Goal: Check status: Check status

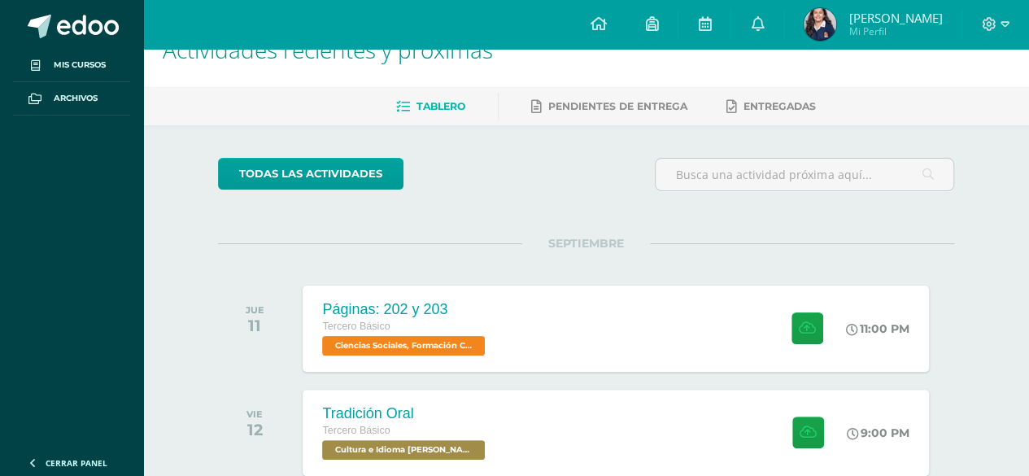
scroll to position [34, 0]
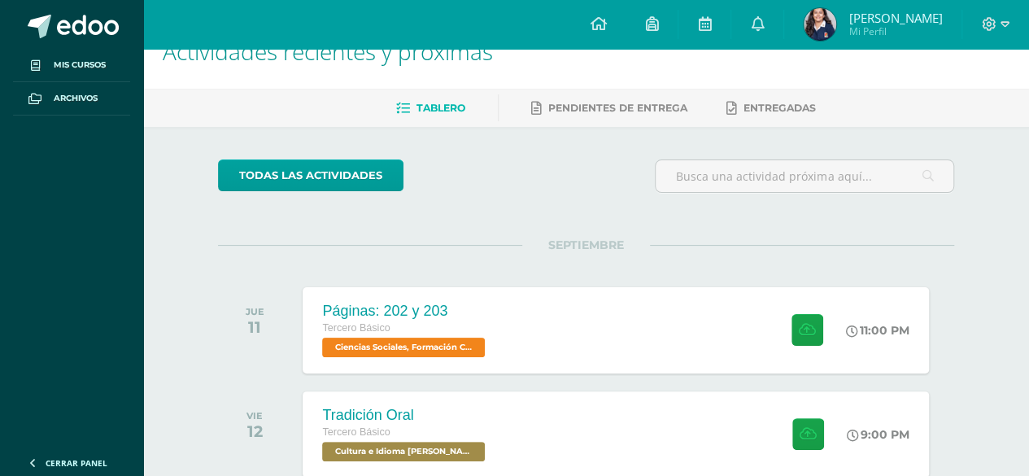
click at [826, 29] on img at bounding box center [820, 24] width 33 height 33
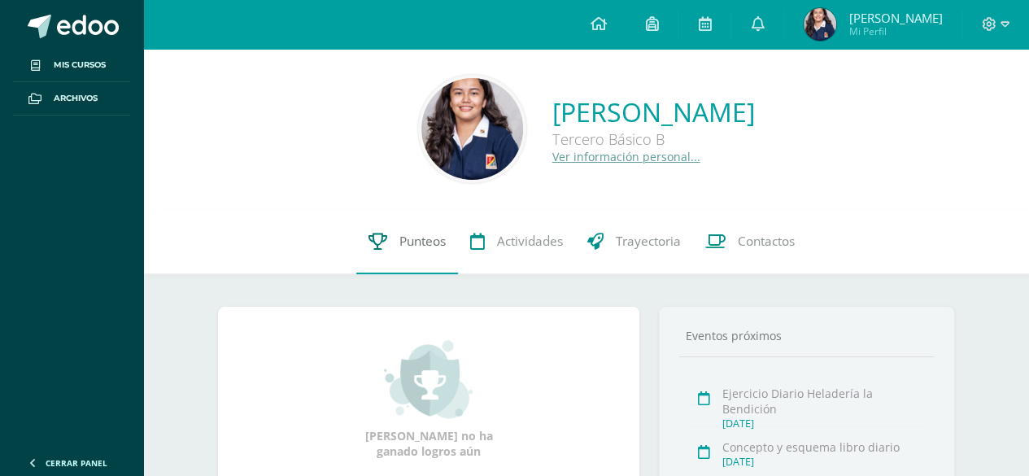
click at [451, 240] on link "Punteos" at bounding box center [407, 241] width 102 height 65
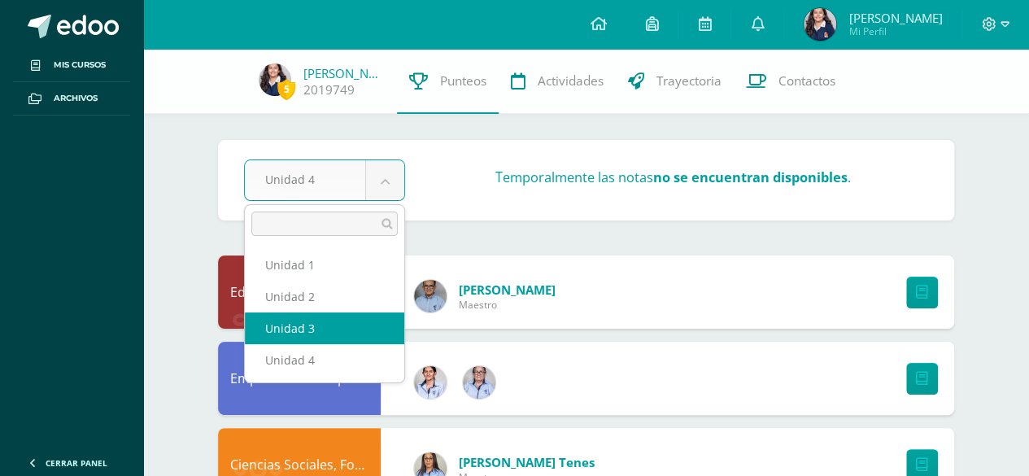
select select "Unidad 3"
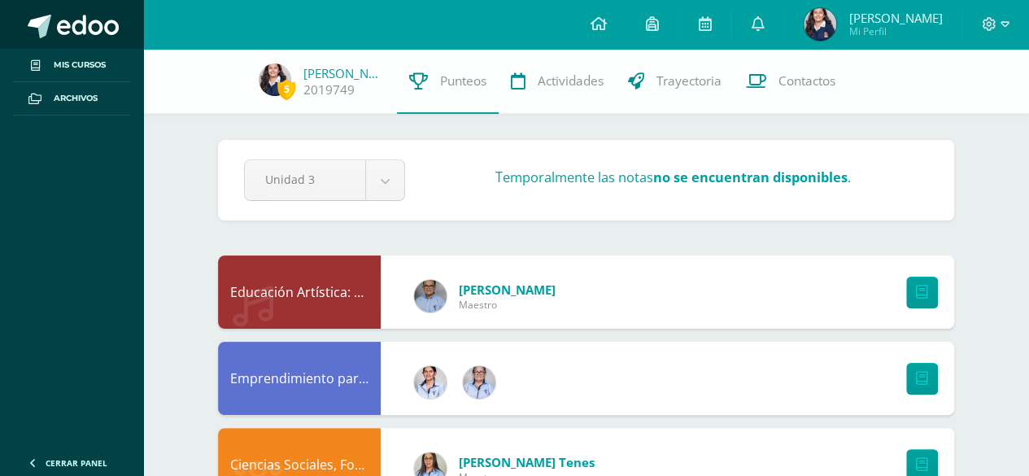
click at [76, 16] on span at bounding box center [88, 27] width 62 height 24
